Goal: Task Accomplishment & Management: Complete application form

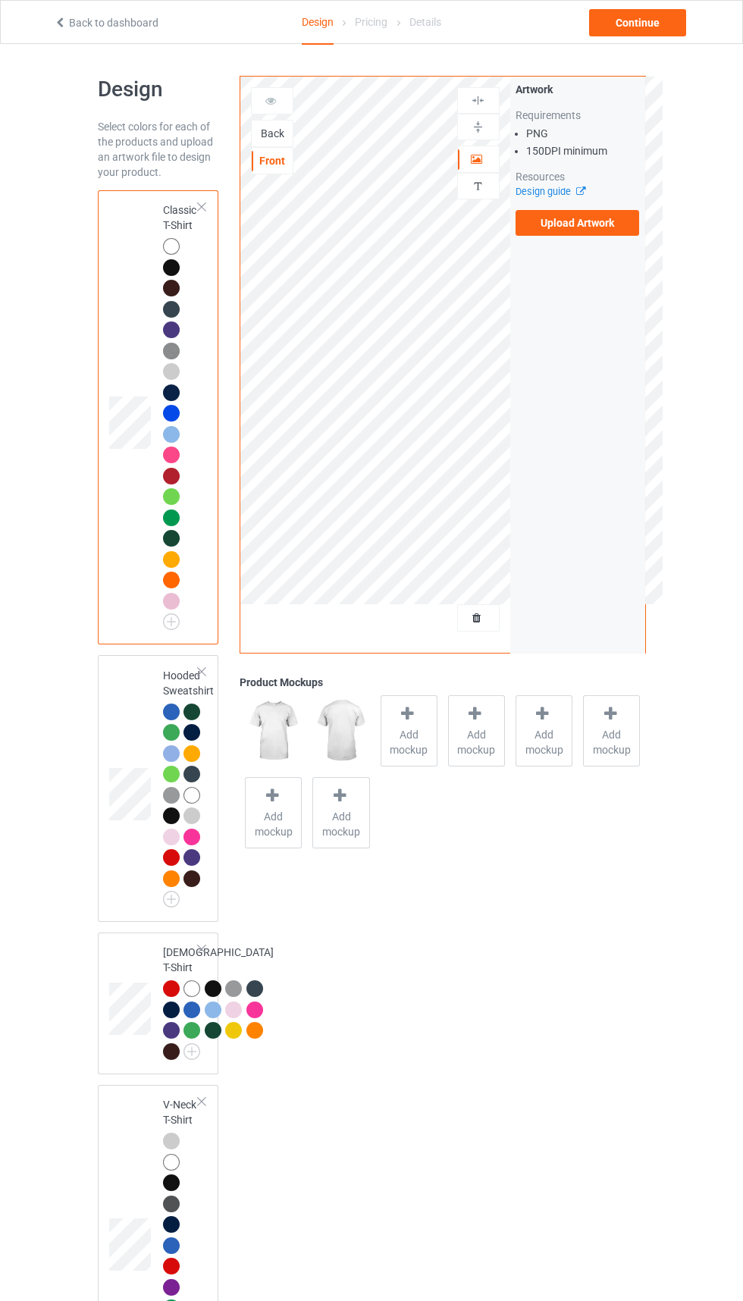
click at [281, 133] on div "Back" at bounding box center [272, 133] width 41 height 15
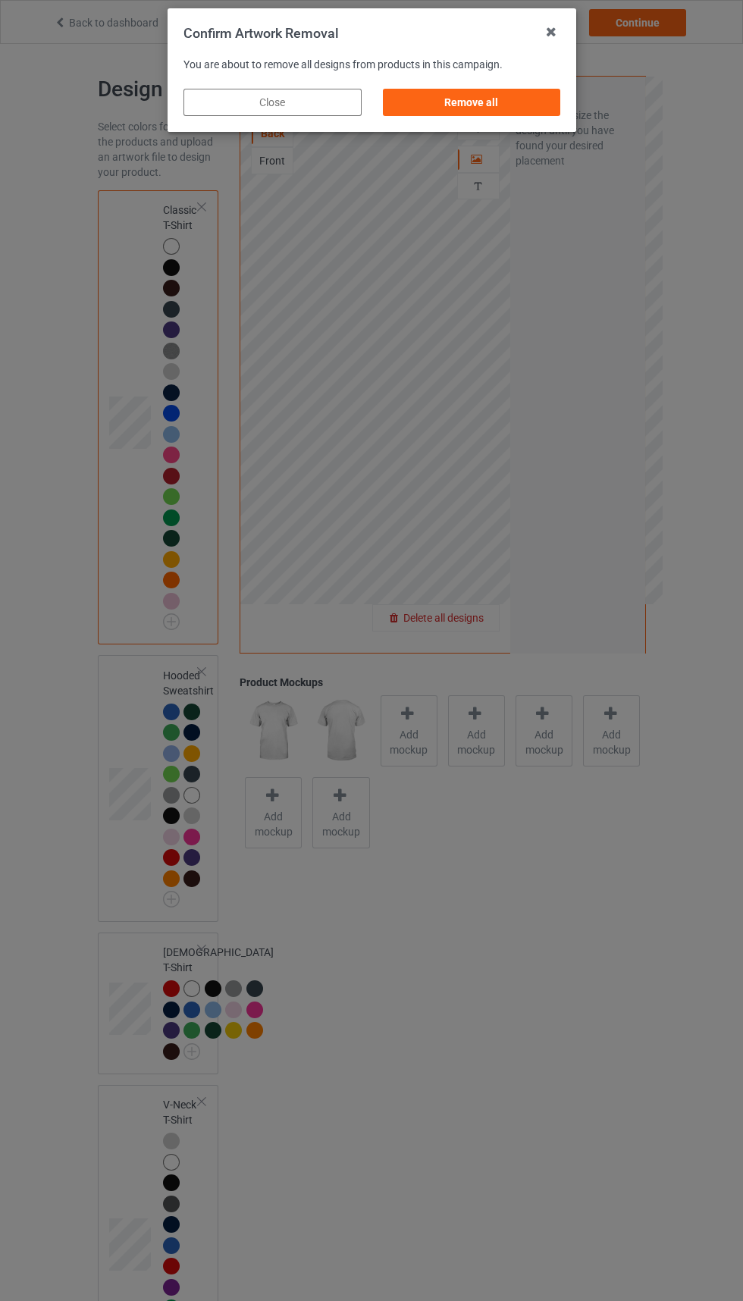
click at [485, 105] on div "Remove all" at bounding box center [471, 102] width 178 height 27
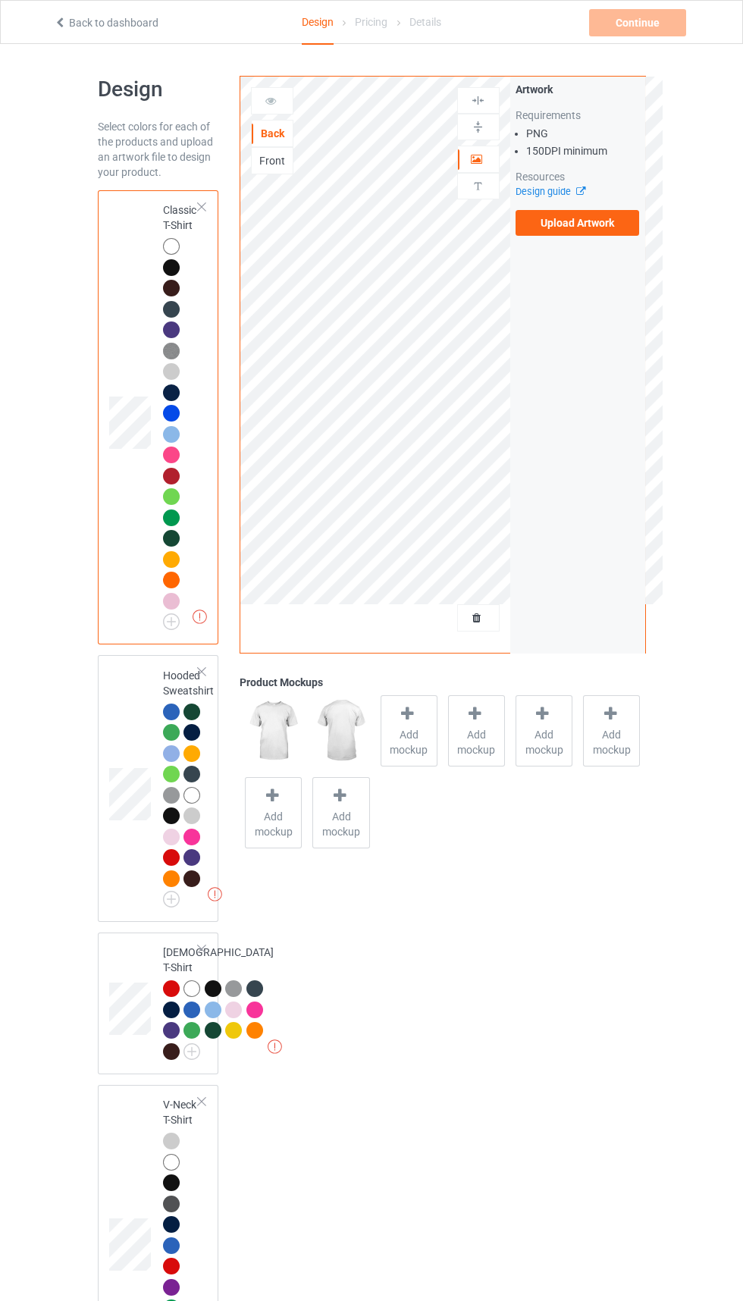
click at [604, 230] on label "Upload Artwork" at bounding box center [578, 223] width 124 height 26
click at [0, 0] on input "Upload Artwork" at bounding box center [0, 0] width 0 height 0
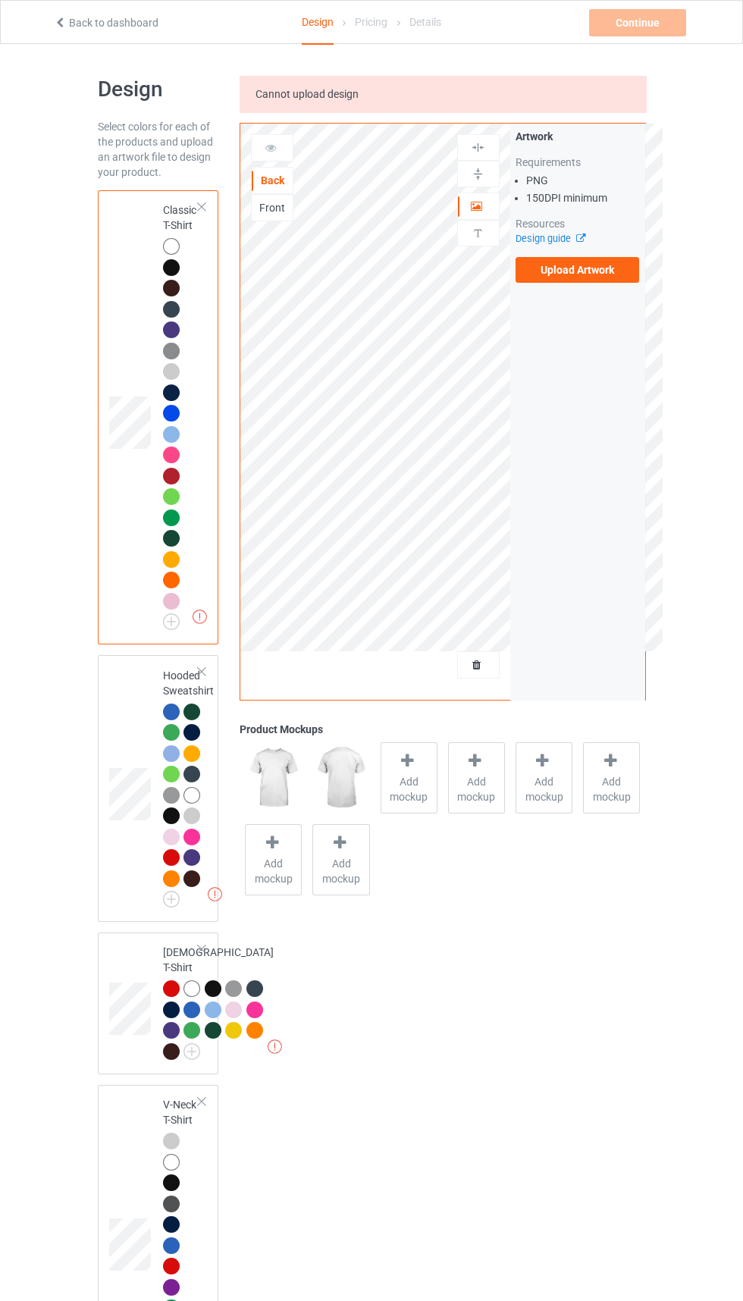
click at [271, 191] on div "Back" at bounding box center [272, 180] width 42 height 27
click at [262, 180] on div "Back" at bounding box center [272, 180] width 41 height 15
click at [270, 181] on div "Back" at bounding box center [272, 180] width 41 height 15
click at [276, 188] on div "Back" at bounding box center [272, 180] width 42 height 27
click at [284, 217] on div "Front" at bounding box center [272, 207] width 42 height 27
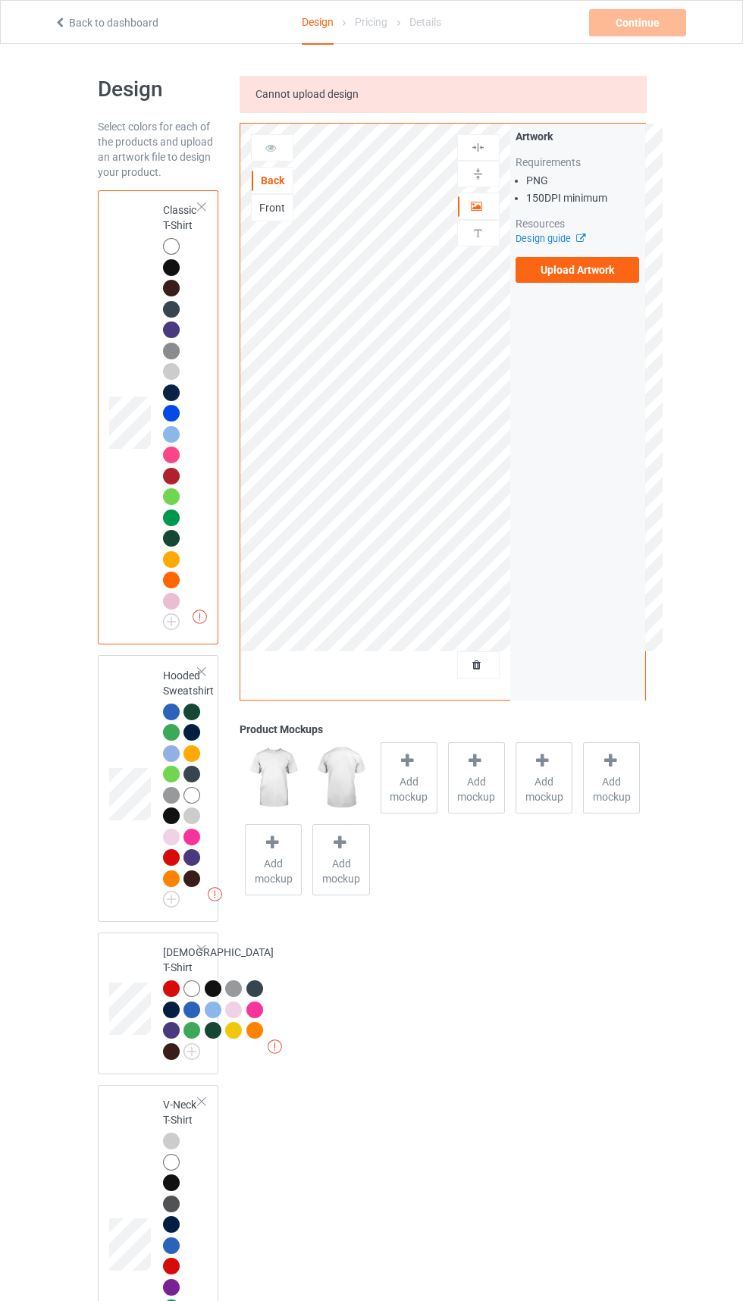
click at [598, 275] on label "Upload Artwork" at bounding box center [578, 270] width 124 height 26
click at [0, 0] on input "Upload Artwork" at bounding box center [0, 0] width 0 height 0
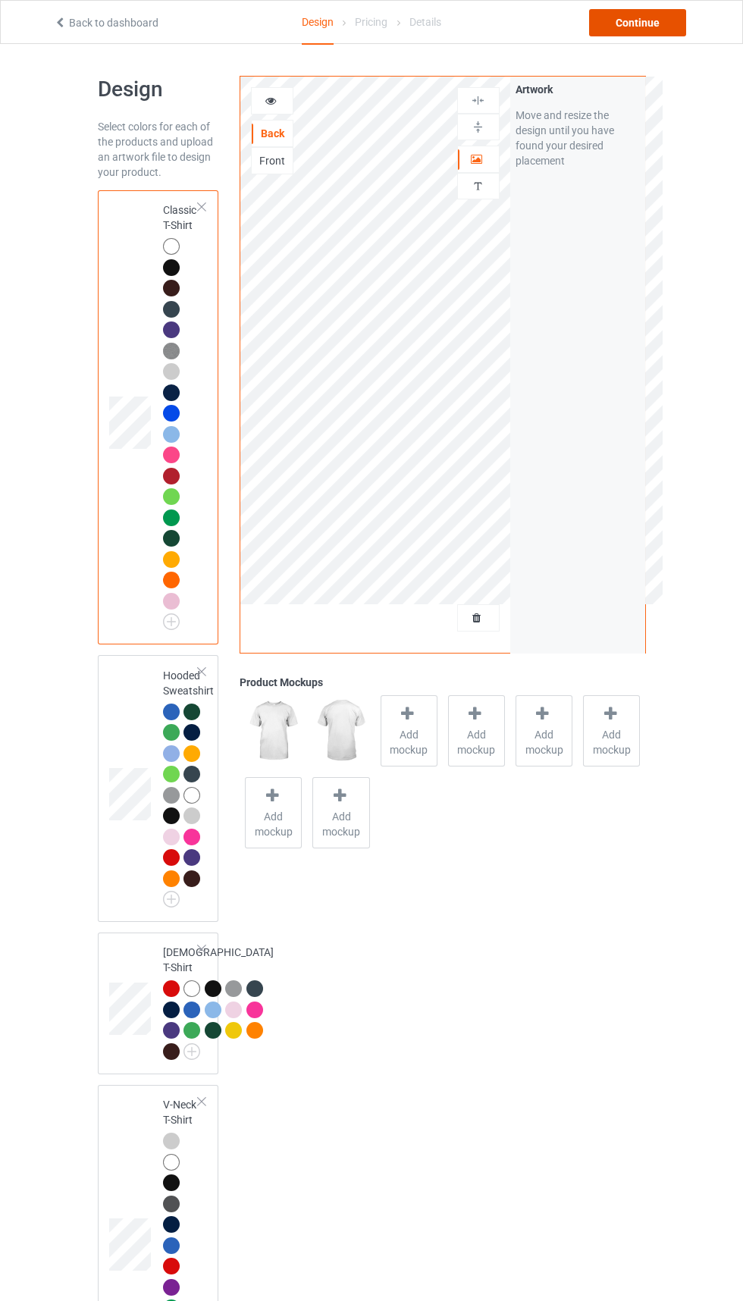
click at [629, 31] on div "Continue" at bounding box center [637, 22] width 97 height 27
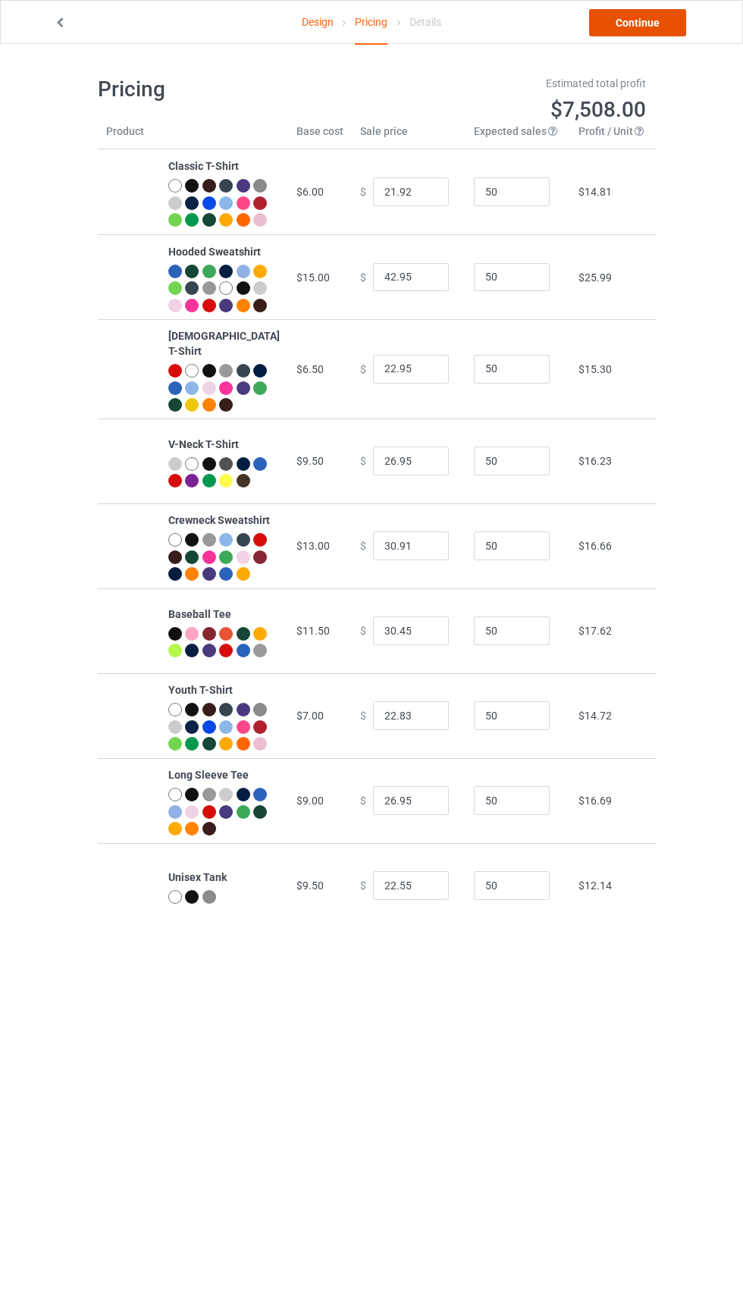
click at [681, 35] on link "Continue" at bounding box center [637, 22] width 97 height 27
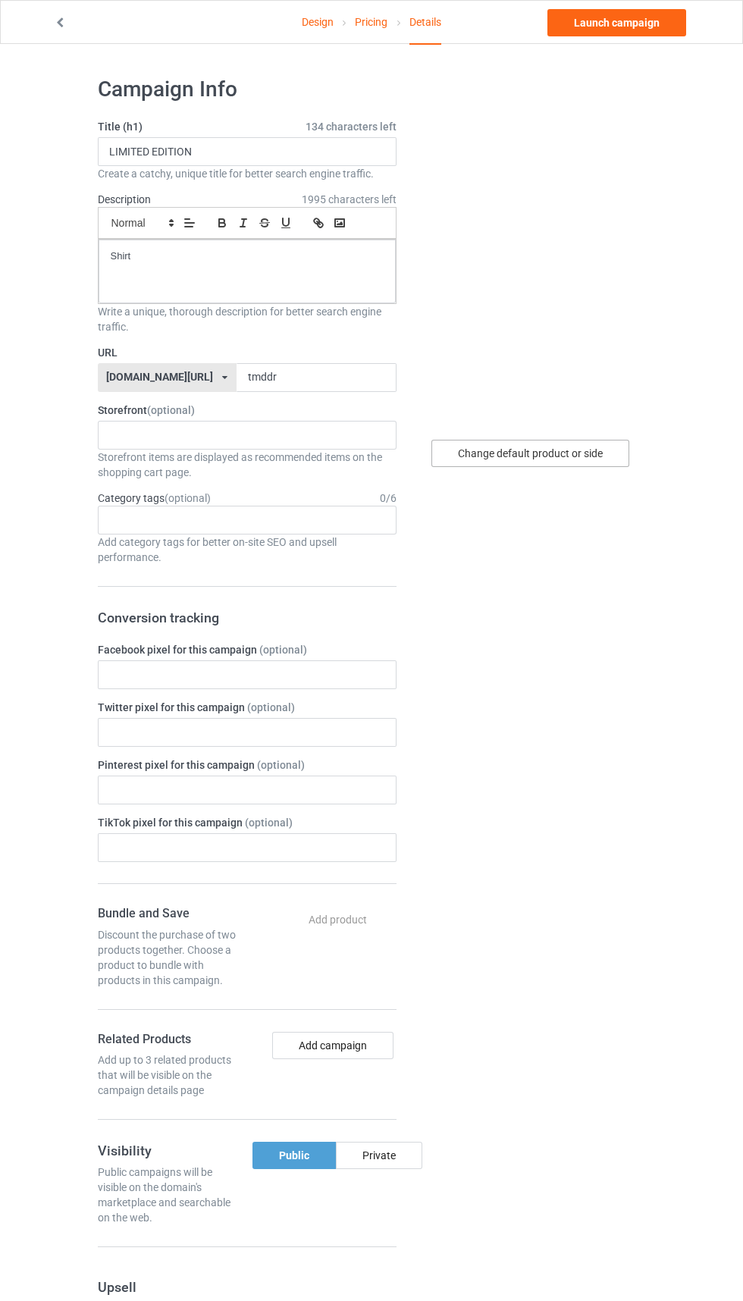
click at [595, 450] on div "Change default product or side" at bounding box center [530, 453] width 198 height 27
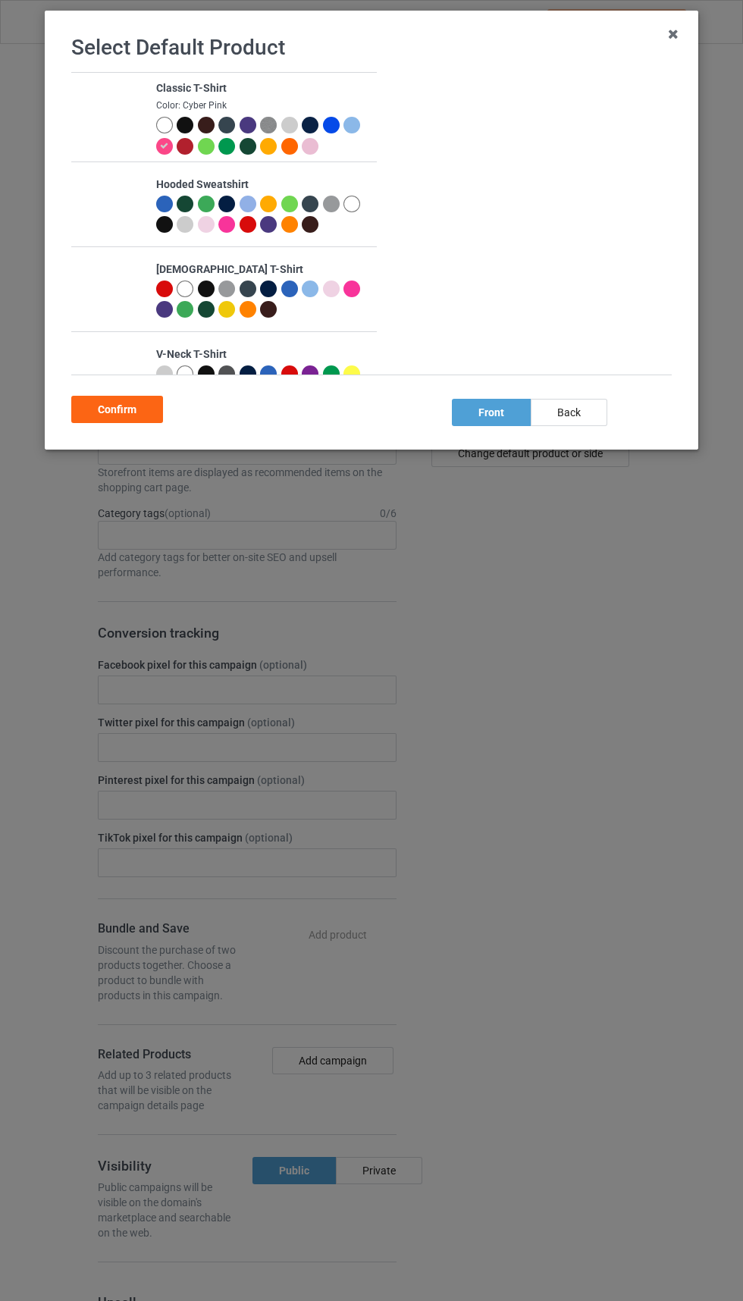
click at [176, 140] on div at bounding box center [166, 148] width 21 height 21
click at [192, 135] on div at bounding box center [187, 127] width 21 height 21
click at [575, 419] on div "back" at bounding box center [569, 412] width 77 height 27
click at [118, 409] on div "Confirm" at bounding box center [117, 409] width 92 height 27
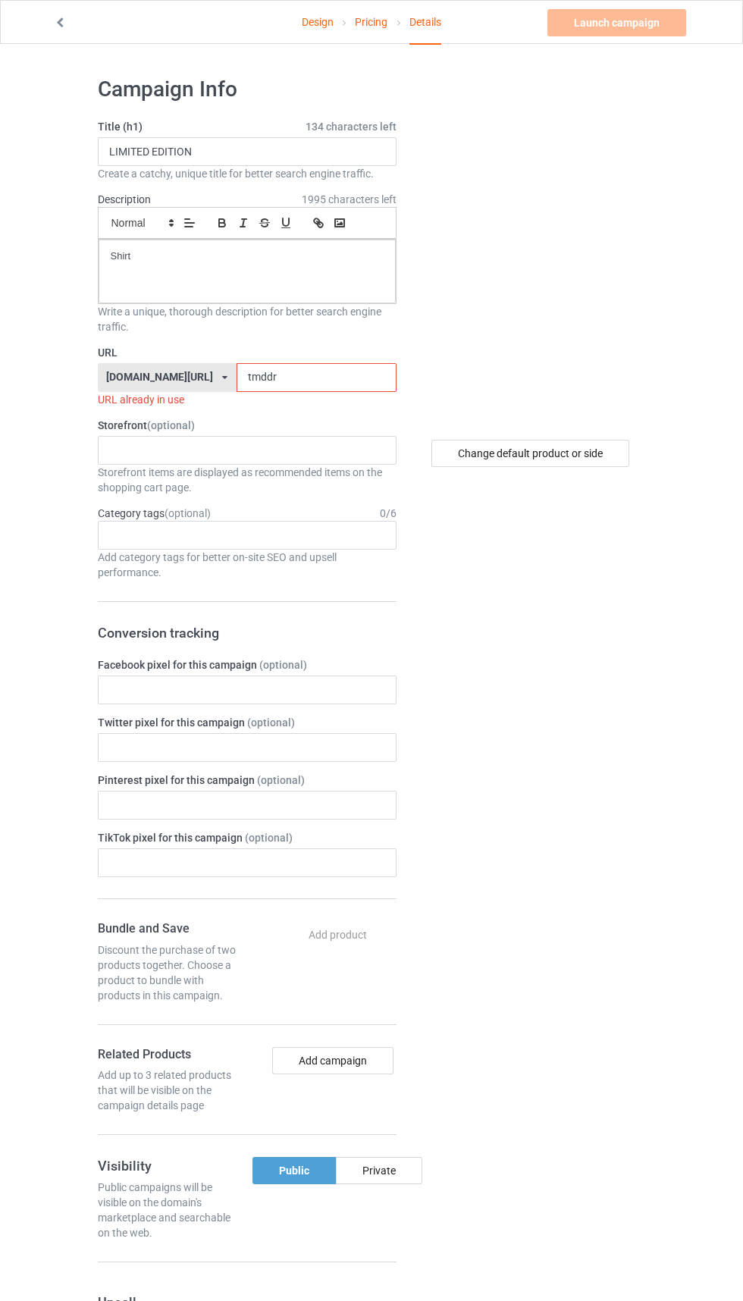
click at [306, 374] on input "tmddr" at bounding box center [317, 377] width 160 height 29
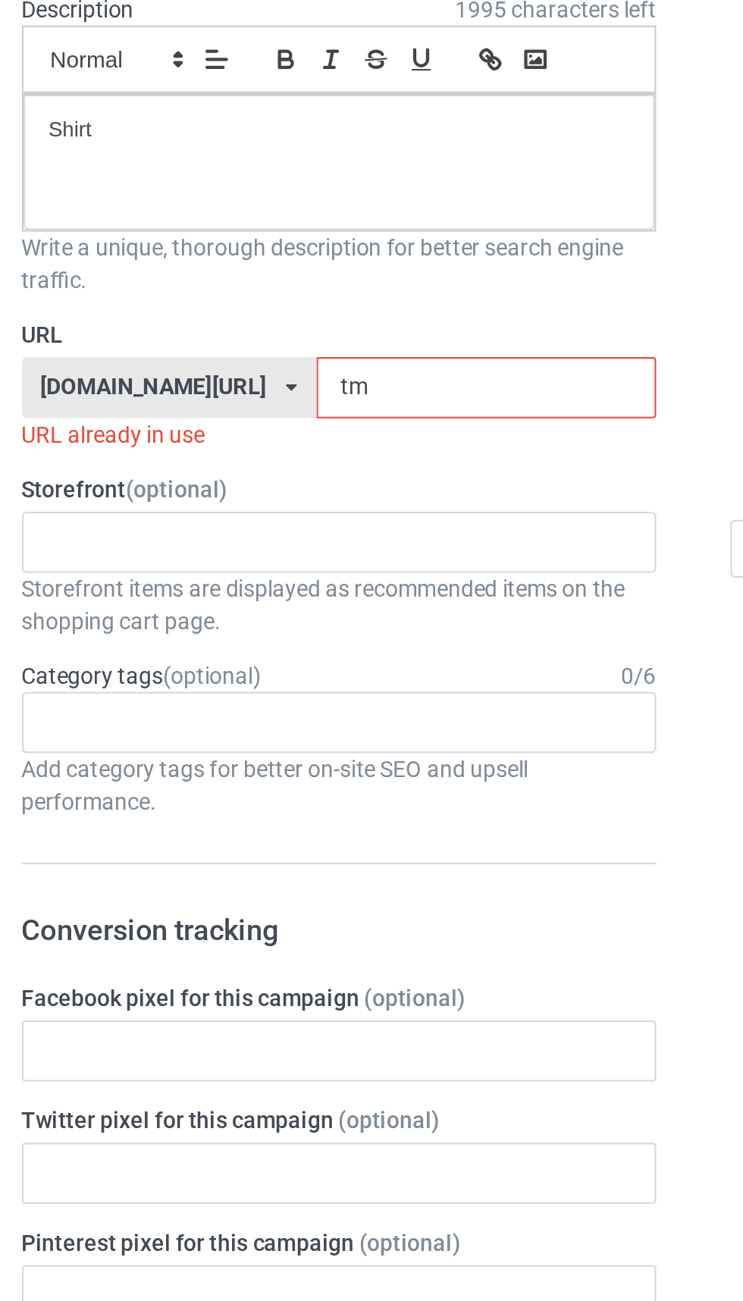
type input "t"
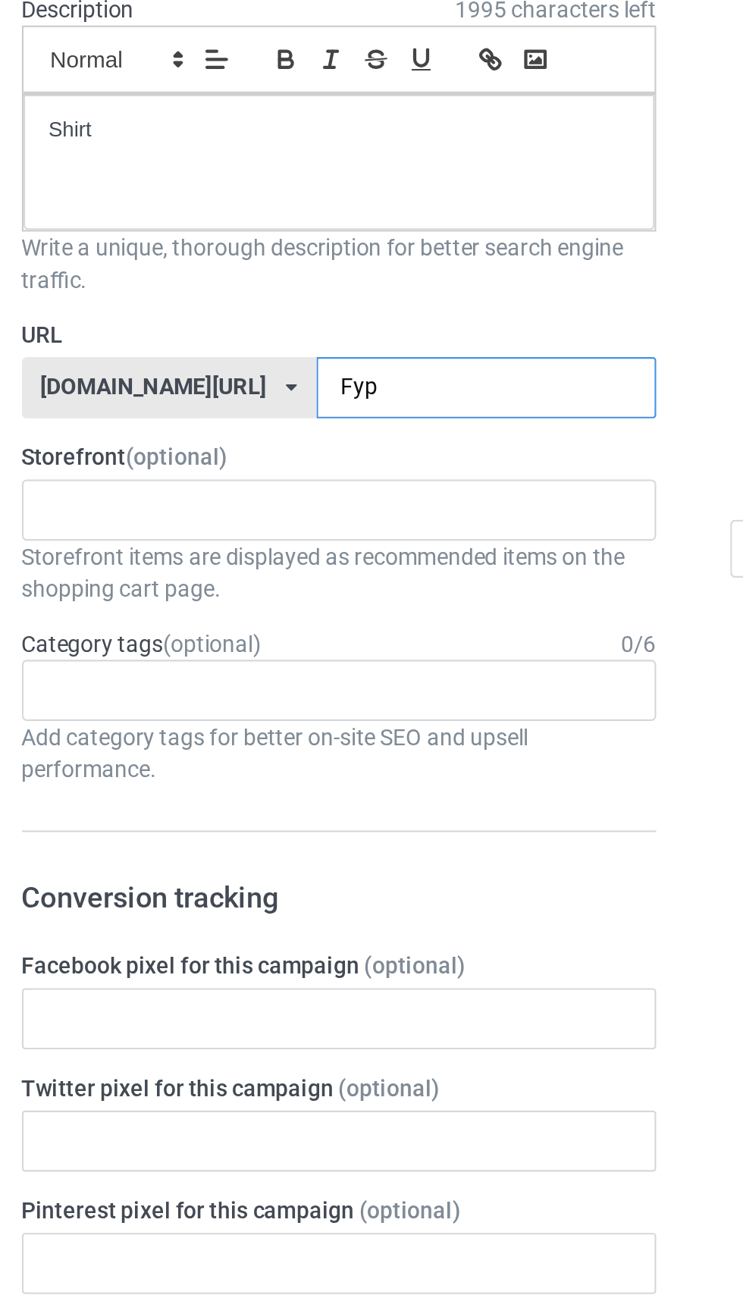
type input "Fypp"
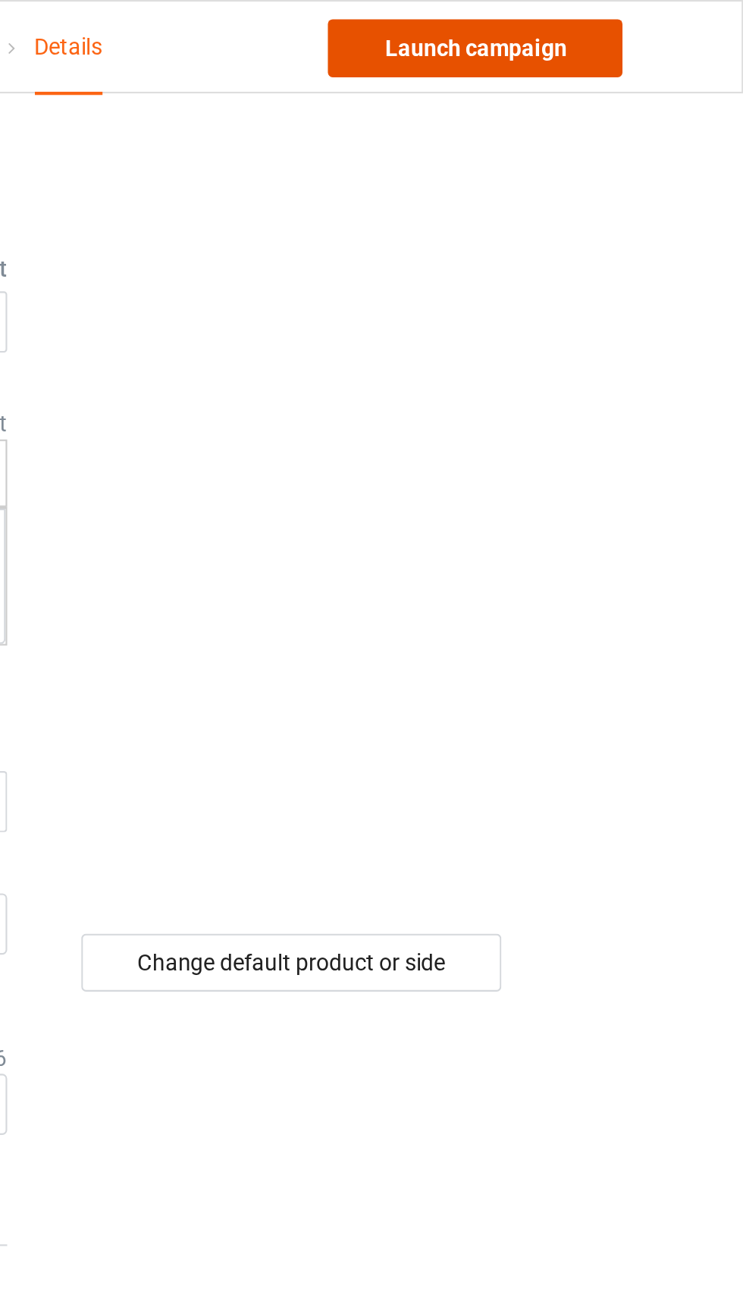
click at [649, 30] on link "Launch campaign" at bounding box center [617, 22] width 139 height 27
